Goal: Information Seeking & Learning: Learn about a topic

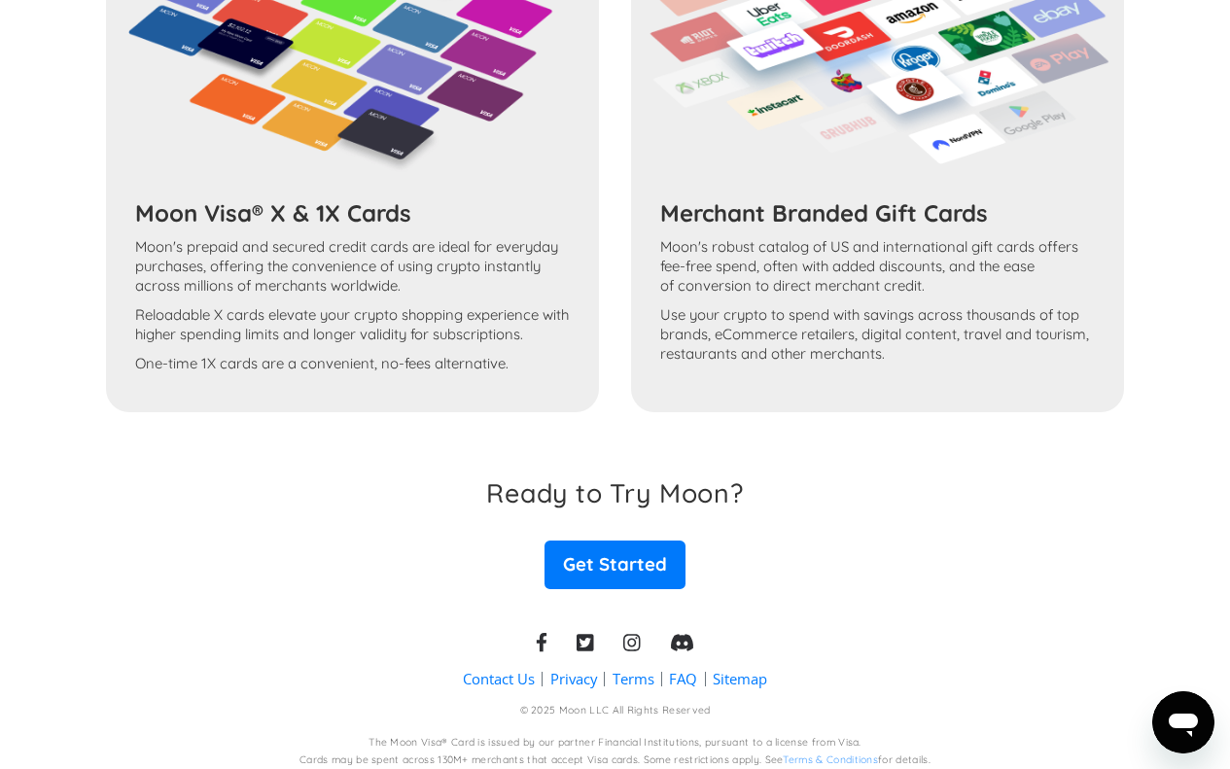
scroll to position [2096, 0]
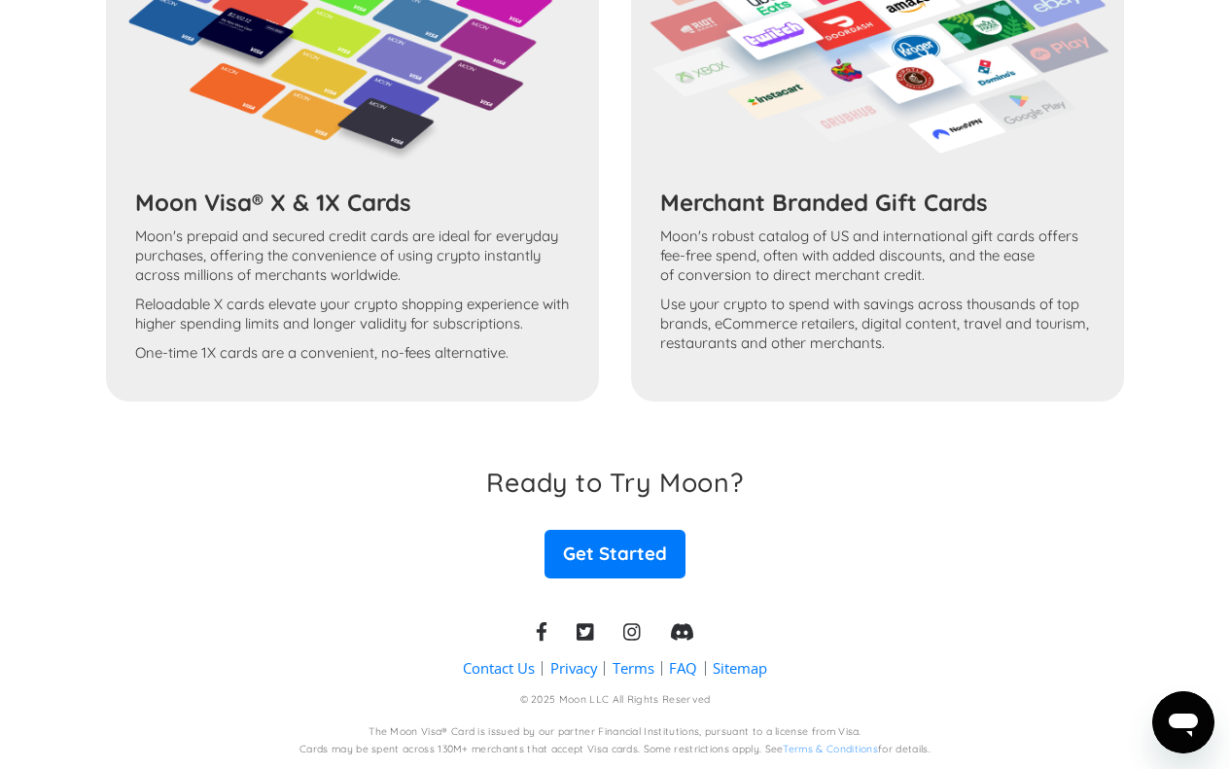
click at [859, 209] on h3 "Merchant Branded Gift Cards" at bounding box center [877, 202] width 435 height 29
click at [683, 666] on link "FAQ" at bounding box center [683, 668] width 28 height 20
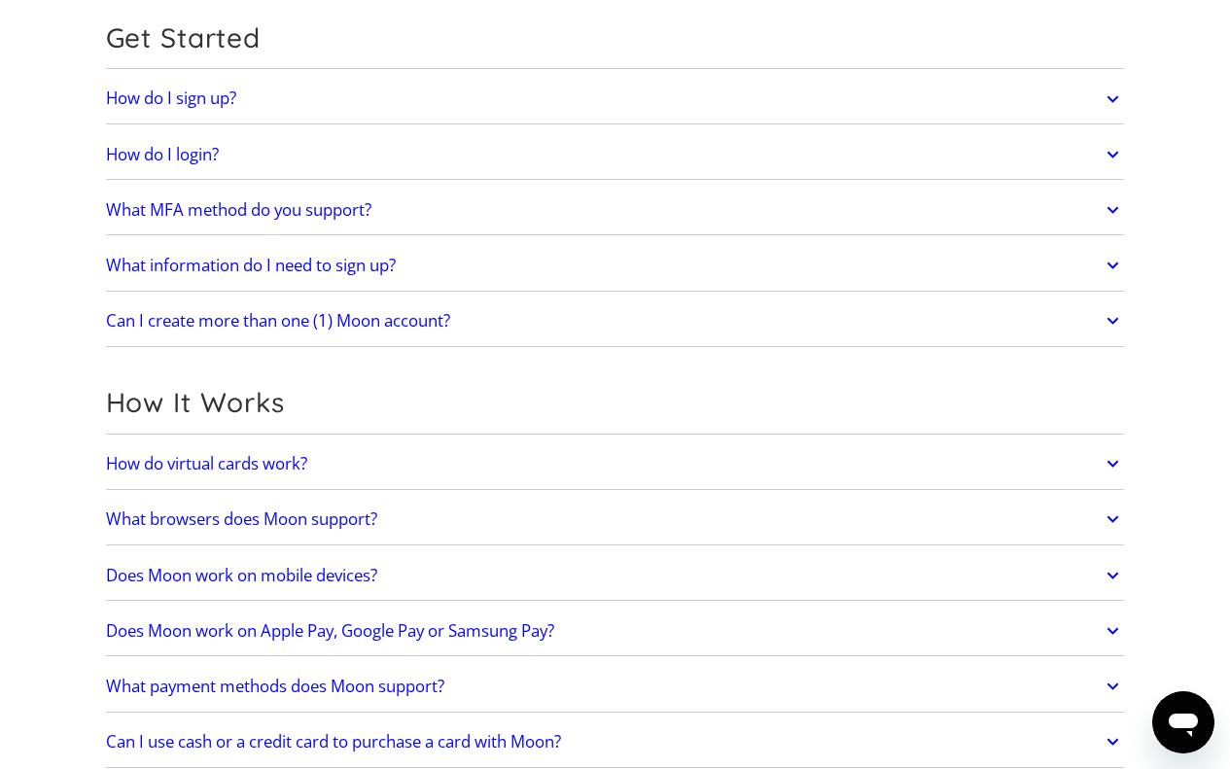
scroll to position [292, 0]
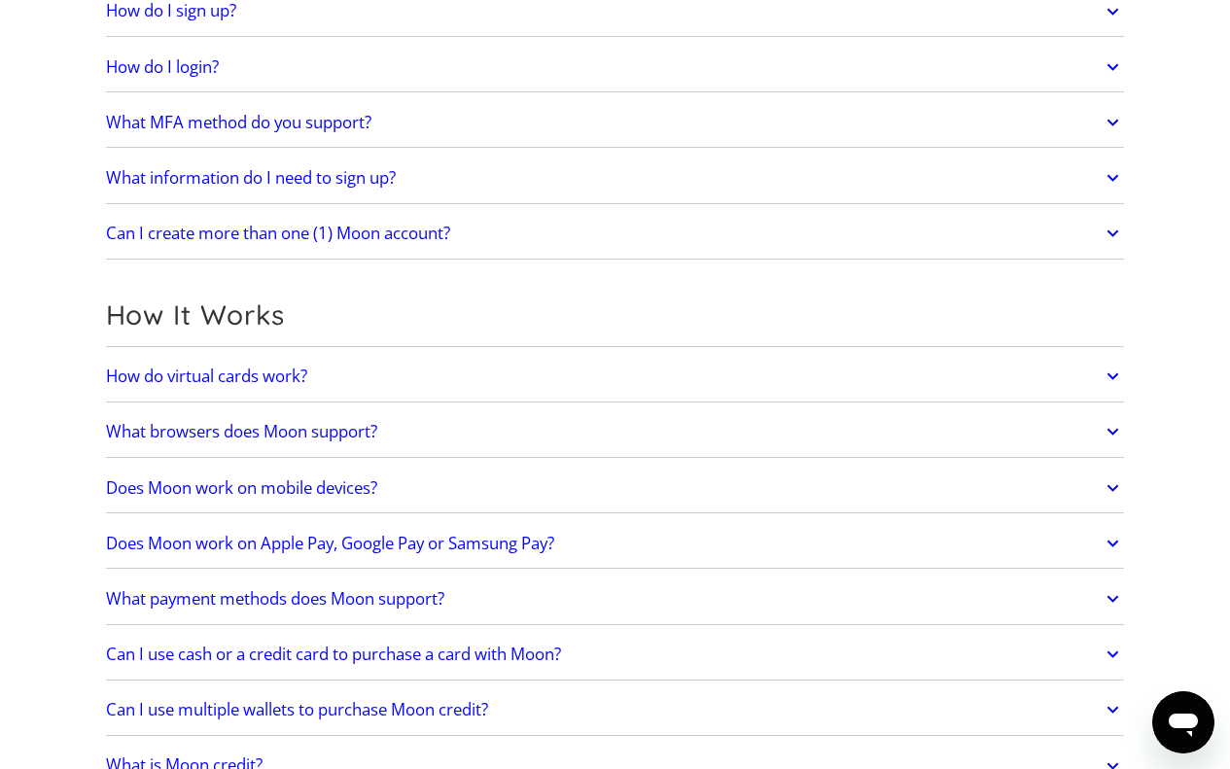
click at [229, 380] on h2 "How do virtual cards work?" at bounding box center [206, 376] width 201 height 19
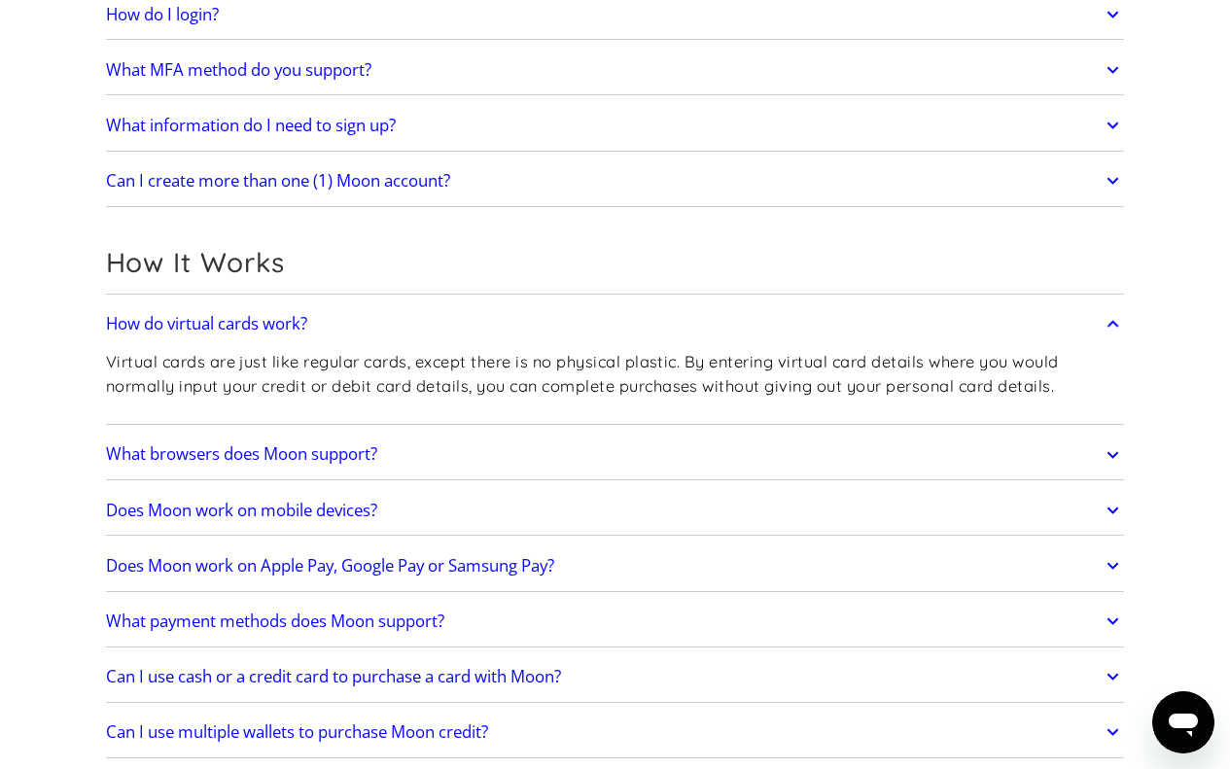
scroll to position [486, 0]
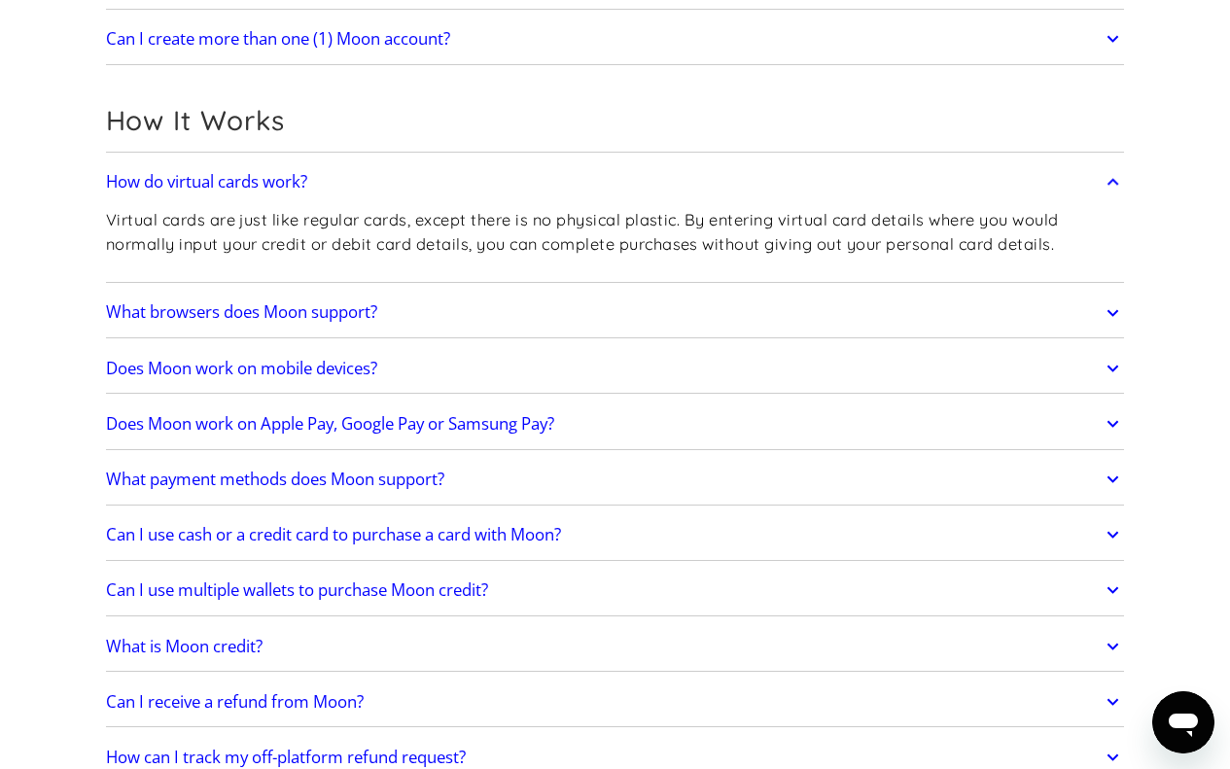
click at [275, 312] on h2 "What browsers does Moon support?" at bounding box center [241, 311] width 271 height 19
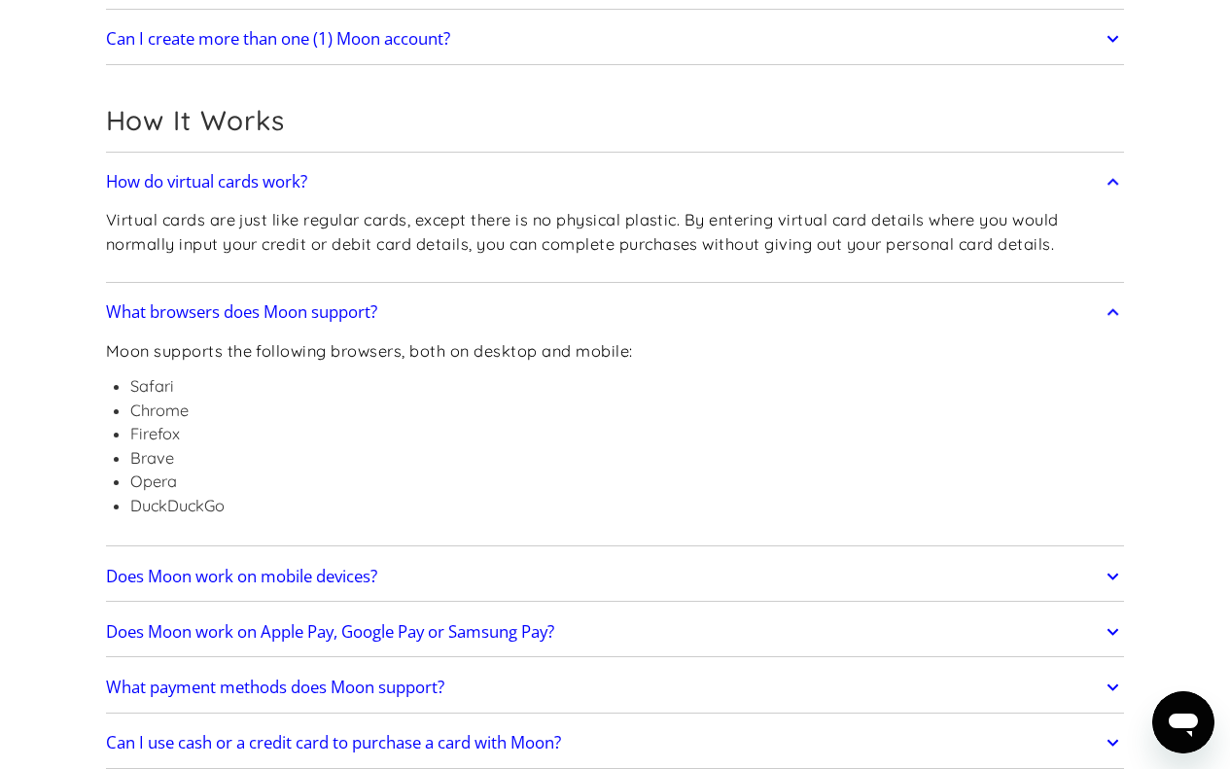
click at [331, 306] on h2 "What browsers does Moon support?" at bounding box center [241, 311] width 271 height 19
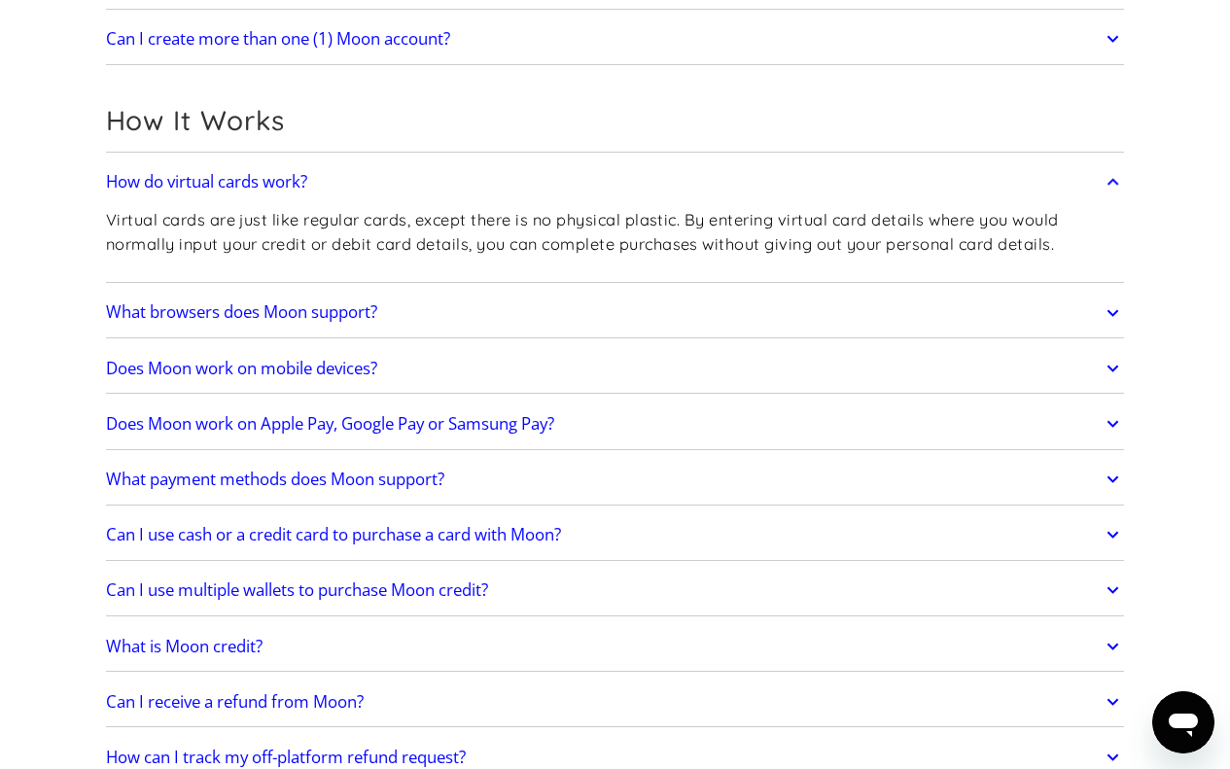
click at [314, 370] on h2 "Does Moon work on mobile devices?" at bounding box center [241, 368] width 271 height 19
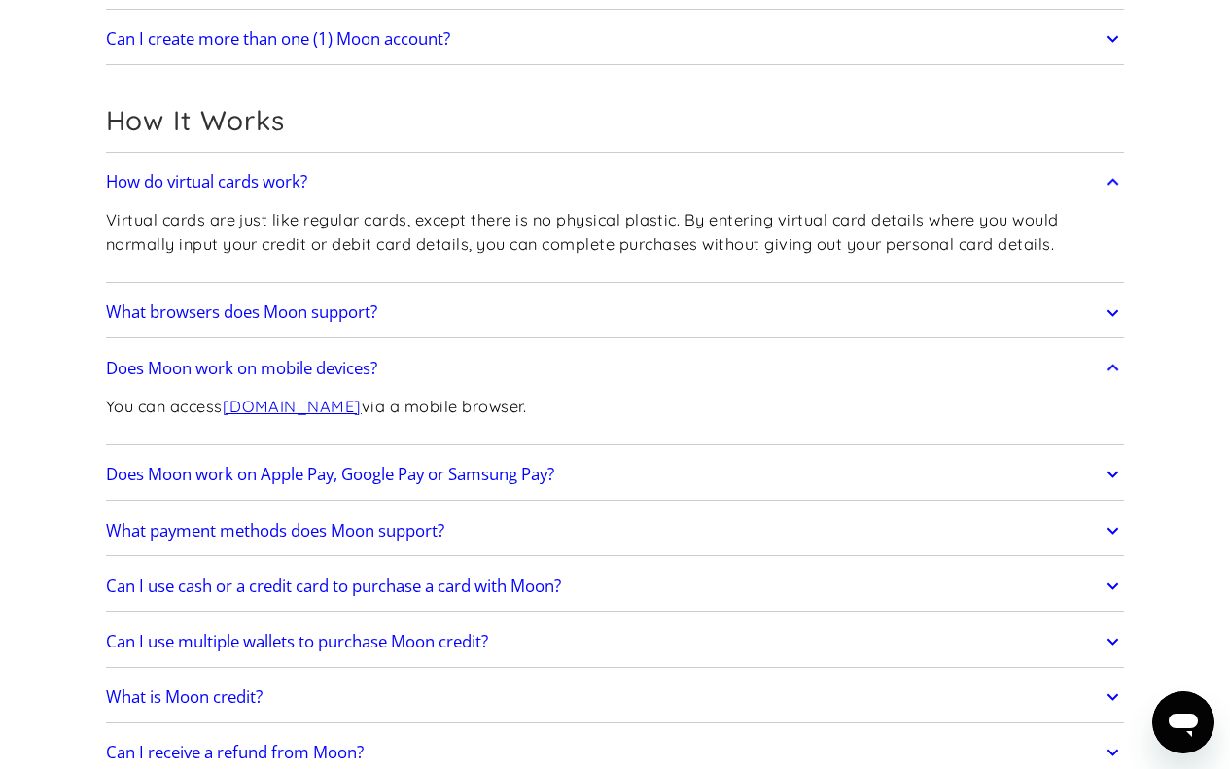
click at [314, 364] on h2 "Does Moon work on mobile devices?" at bounding box center [241, 368] width 271 height 19
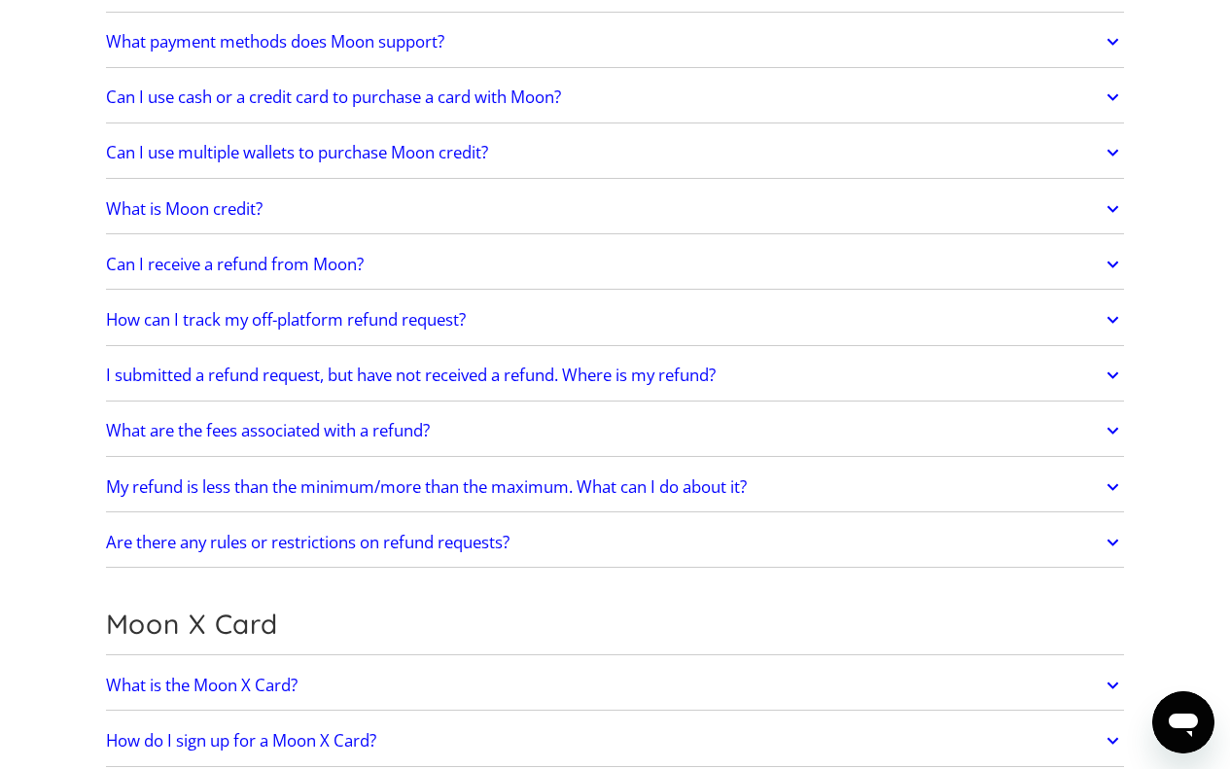
scroll to position [972, 0]
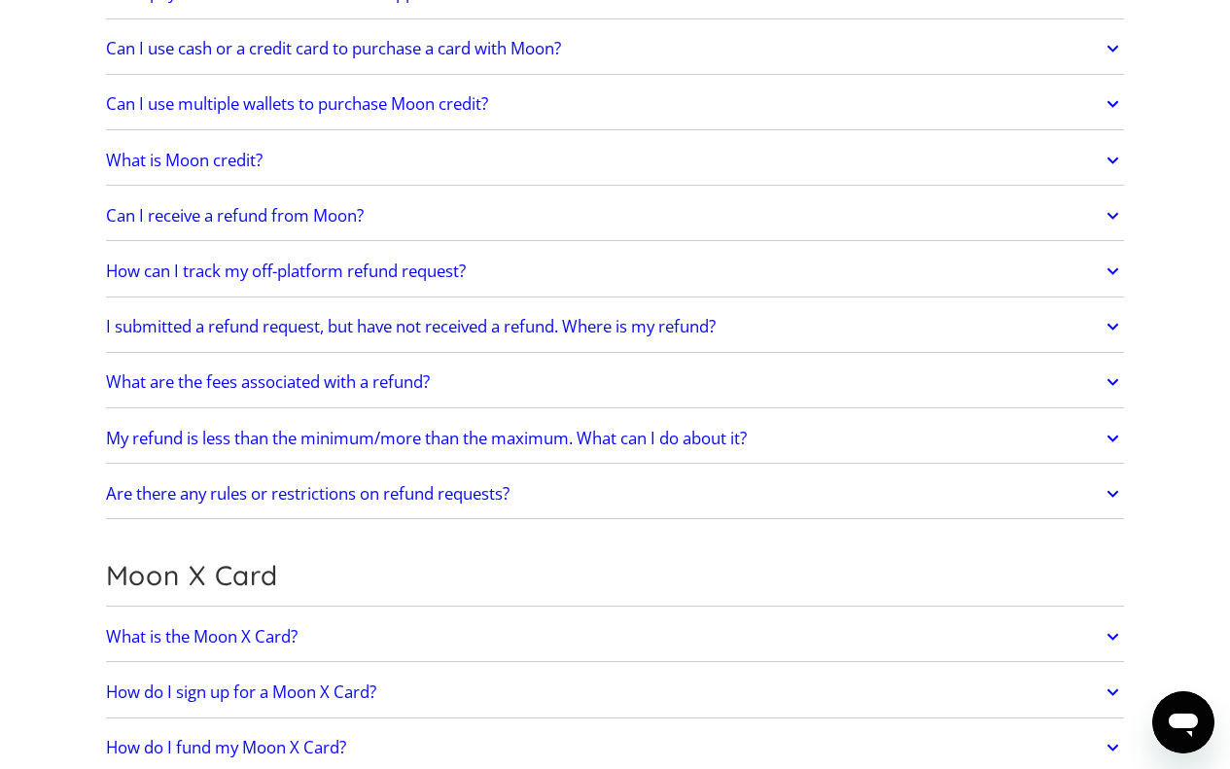
click at [223, 632] on h2 "What is the Moon X Card?" at bounding box center [202, 636] width 192 height 19
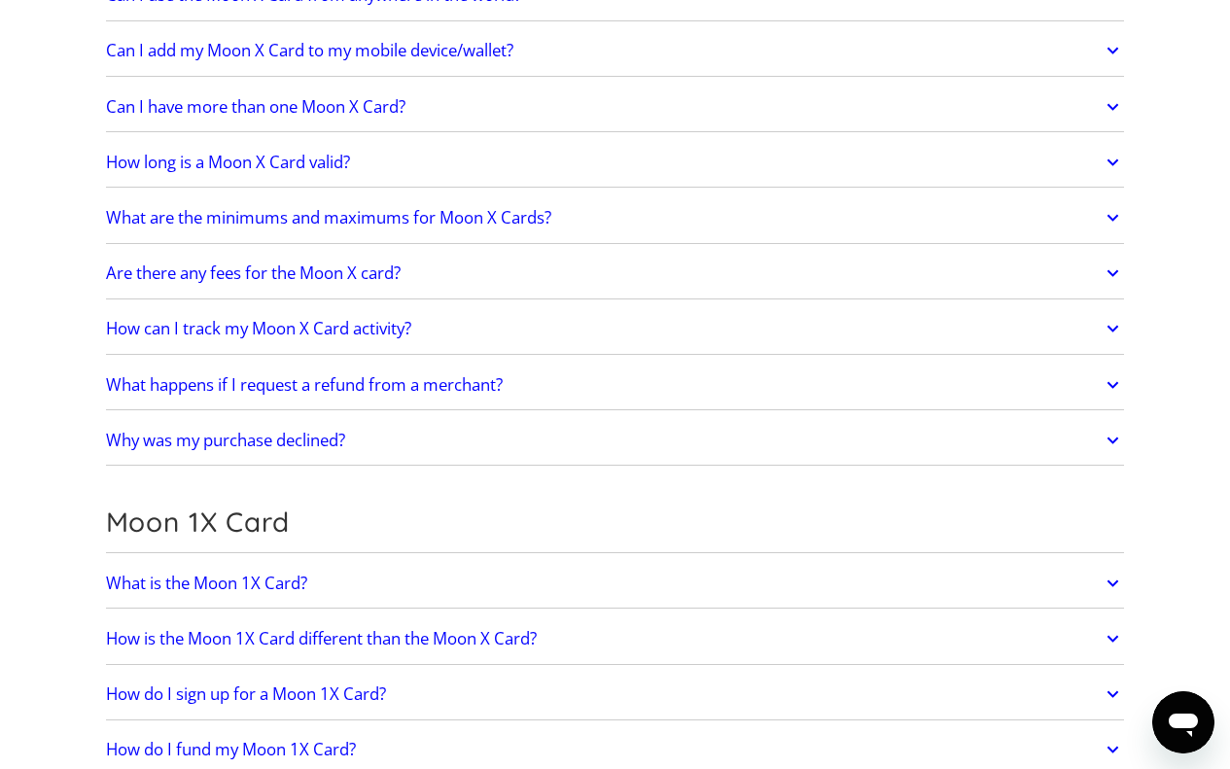
scroll to position [1945, 0]
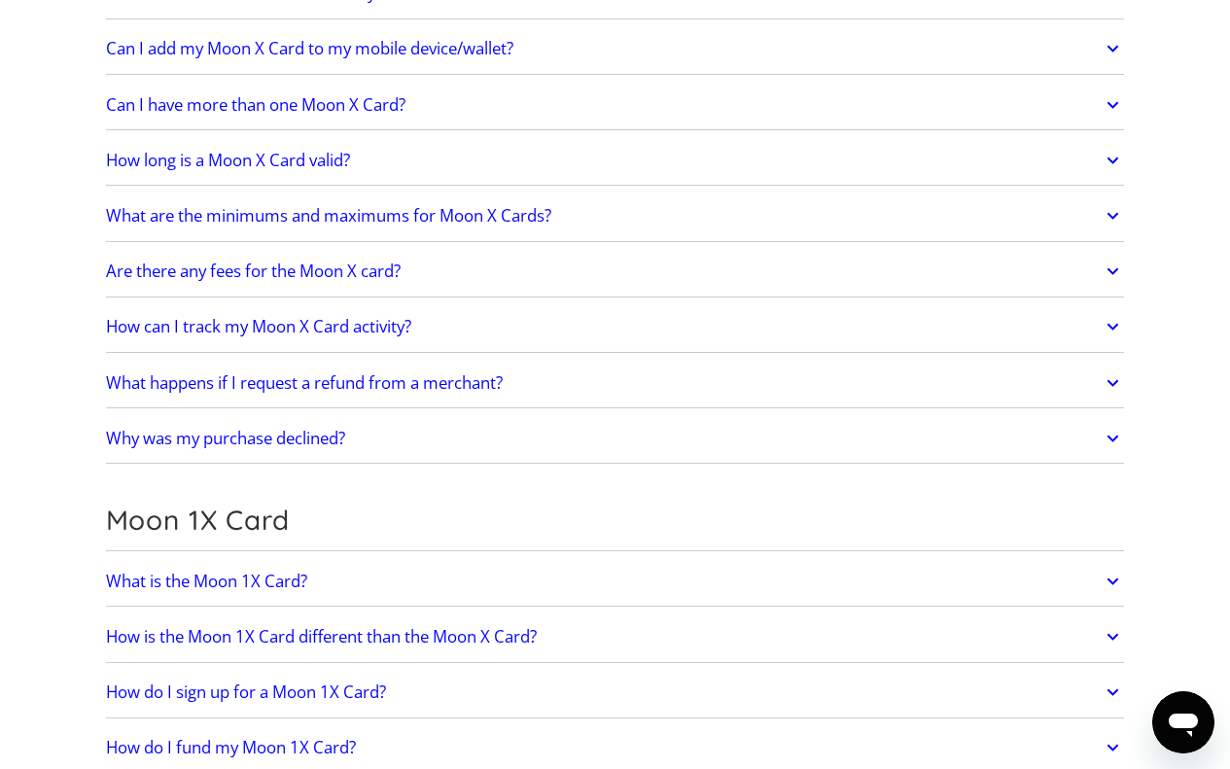
click at [233, 583] on h2 "What is the Moon 1X Card?" at bounding box center [206, 581] width 201 height 19
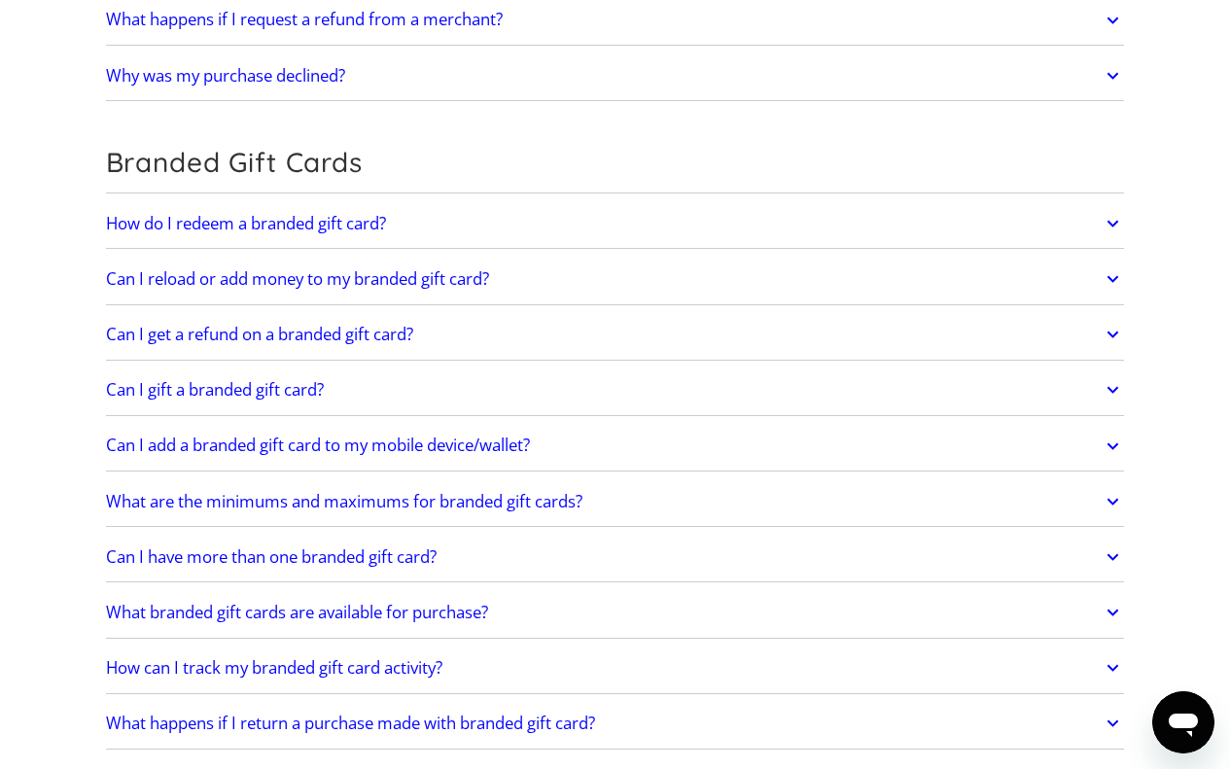
scroll to position [3306, 0]
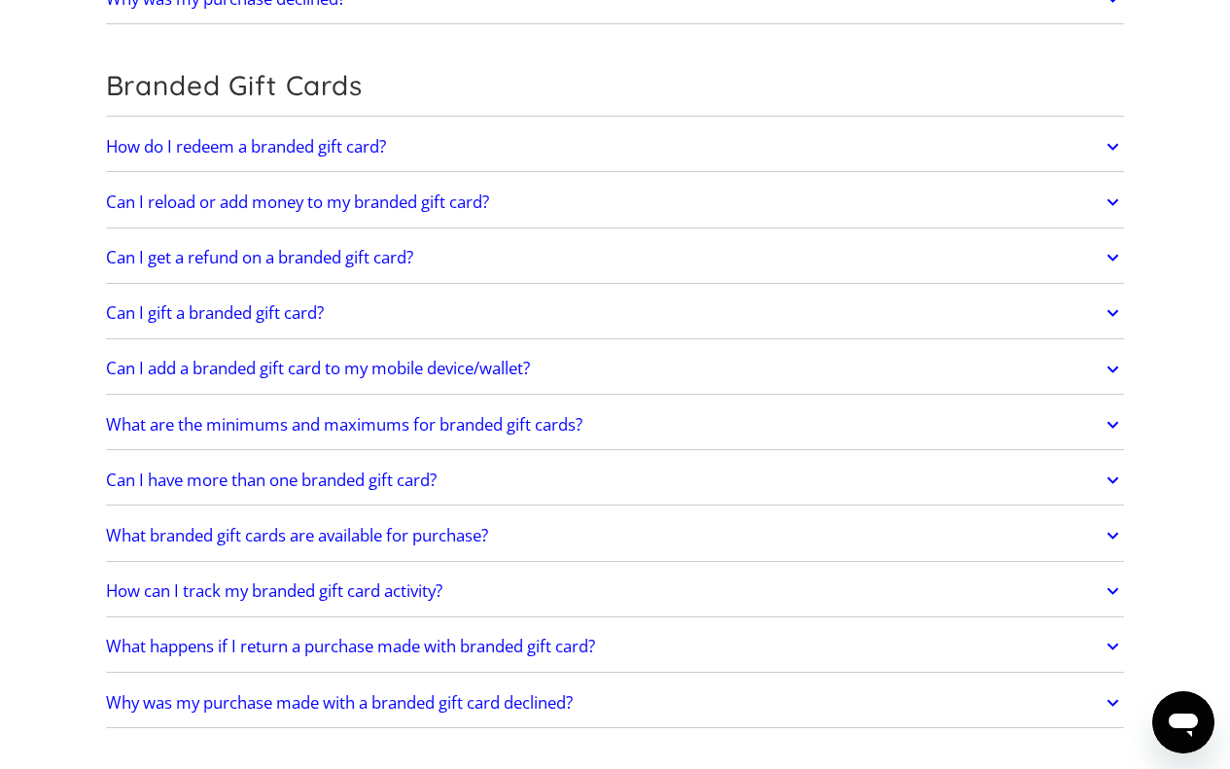
click at [367, 151] on h2 "How do I redeem a branded gift card?" at bounding box center [246, 146] width 280 height 19
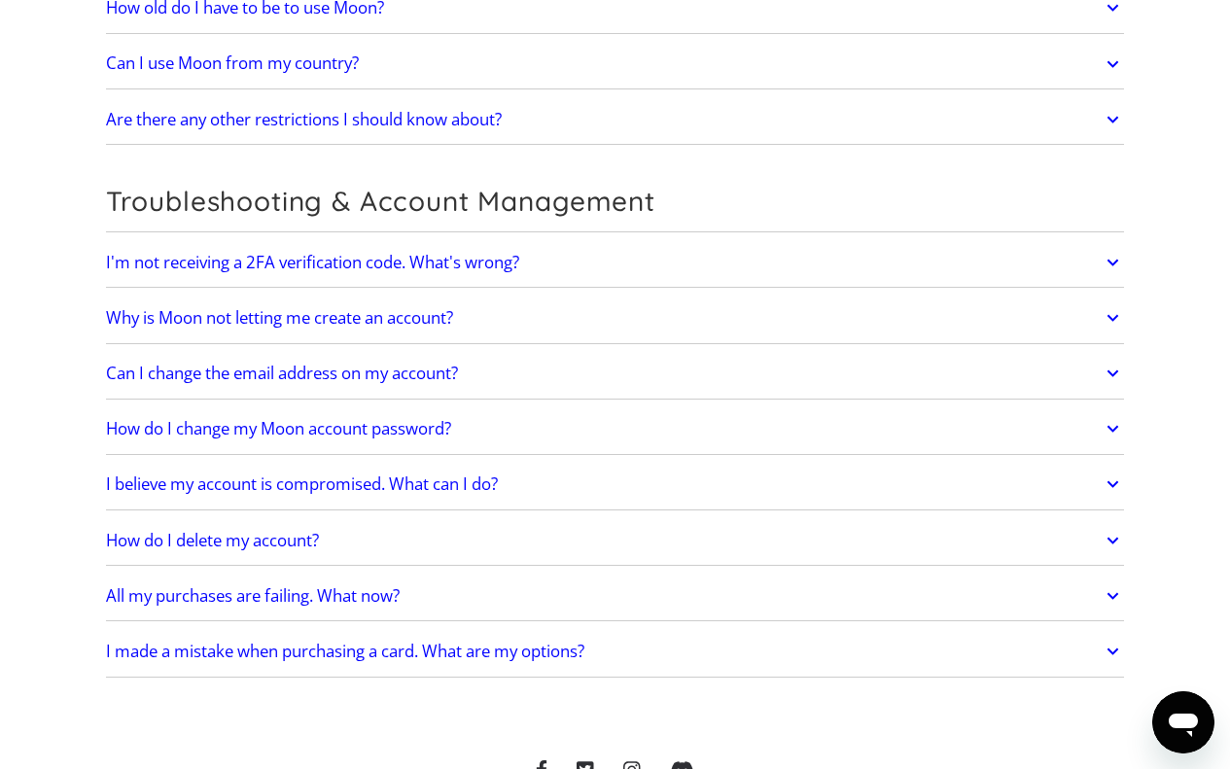
scroll to position [3805, 0]
